Goal: Task Accomplishment & Management: Complete application form

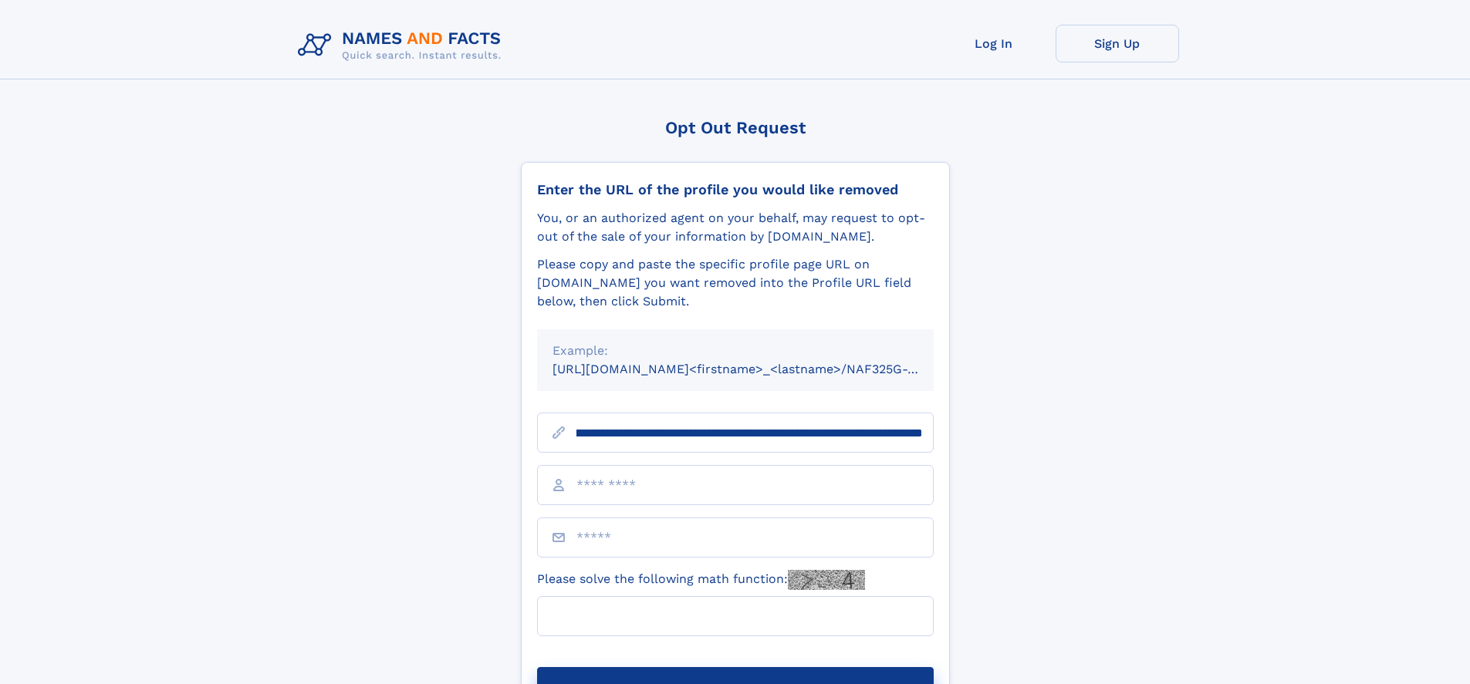
scroll to position [0, 182]
type input "**********"
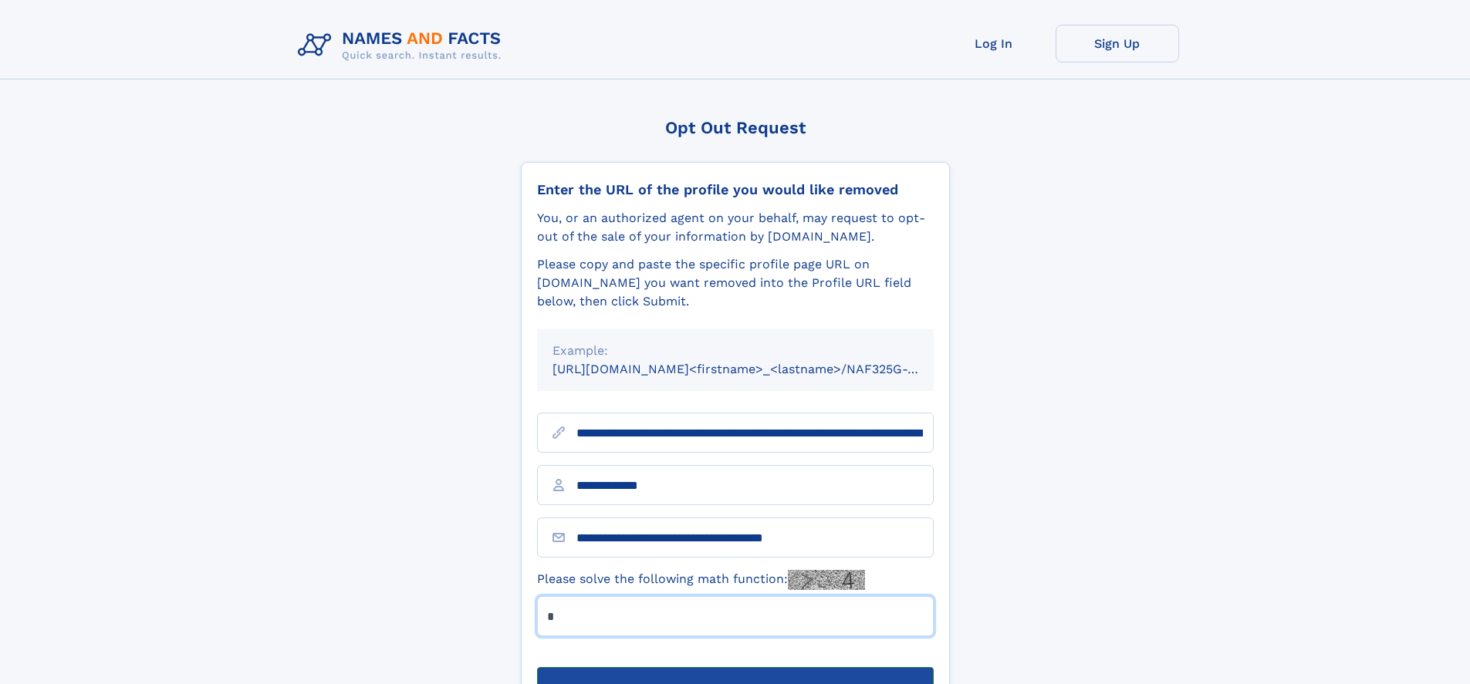
type input "*"
click at [735, 668] on button "Submit Opt Out Request" at bounding box center [735, 692] width 397 height 49
